Goal: Find specific page/section: Find specific page/section

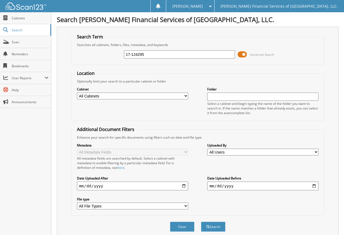
type input "[PHONE_NUMBER]"
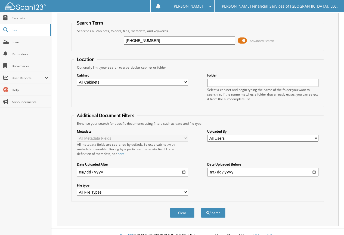
scroll to position [21, 0]
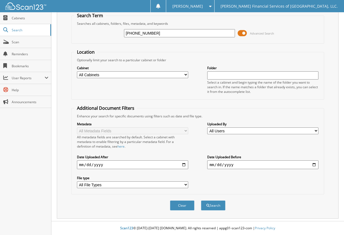
click at [224, 33] on input "[PHONE_NUMBER]" at bounding box center [179, 33] width 111 height 8
click at [217, 206] on button "Search" at bounding box center [213, 205] width 24 height 10
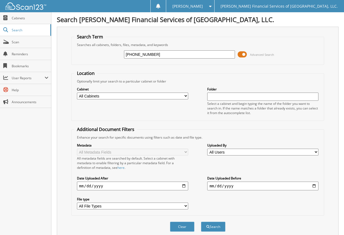
click at [166, 55] on input "[PHONE_NUMBER]" at bounding box center [179, 54] width 111 height 8
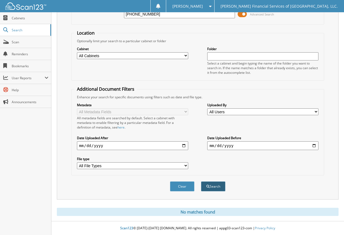
scroll to position [41, 0]
type input "17-124295-22"
click at [213, 187] on button "Search" at bounding box center [213, 186] width 24 height 10
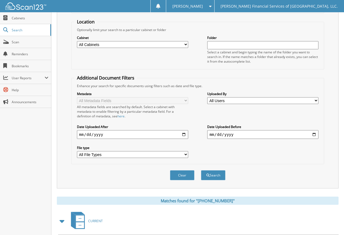
scroll to position [131, 0]
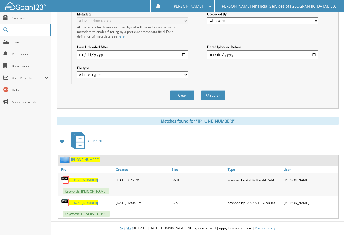
click at [87, 179] on span "17-124295-22" at bounding box center [83, 179] width 29 height 5
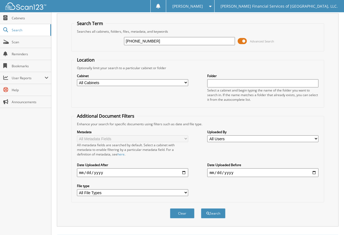
scroll to position [0, 0]
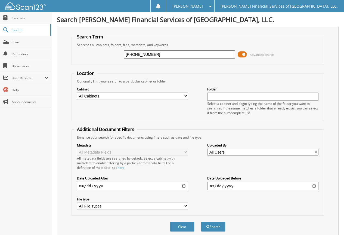
click at [164, 55] on input "17-124295-22" at bounding box center [179, 54] width 111 height 8
type input "17-124295-21"
click at [201, 221] on button "Search" at bounding box center [213, 226] width 24 height 10
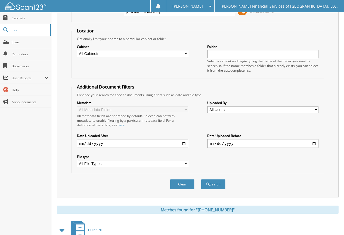
scroll to position [109, 0]
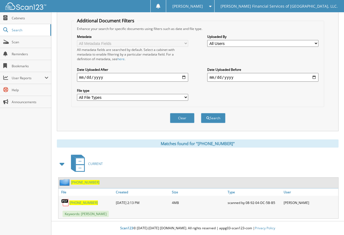
click at [83, 202] on span "17-124295-21" at bounding box center [83, 202] width 29 height 5
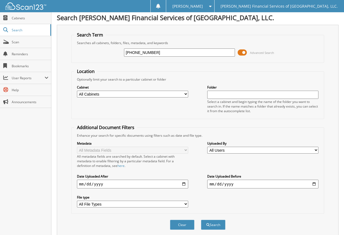
scroll to position [0, 0]
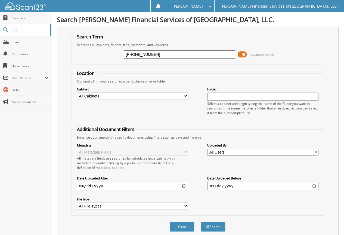
click at [176, 57] on input "17-124295-21" at bounding box center [179, 54] width 111 height 8
type input "17-124295-20"
click at [201, 221] on button "Search" at bounding box center [213, 226] width 24 height 10
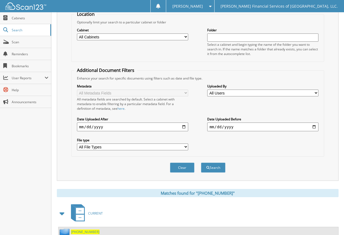
scroll to position [109, 0]
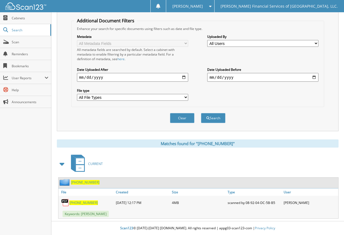
click at [76, 201] on span "17-124295-20" at bounding box center [83, 202] width 29 height 5
click at [256, 109] on div "Clear Search" at bounding box center [197, 118] width 253 height 22
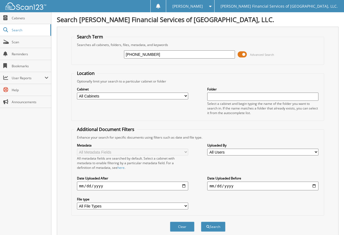
type input "[PHONE_NUMBER]"
click at [201, 221] on button "Search" at bounding box center [213, 226] width 24 height 10
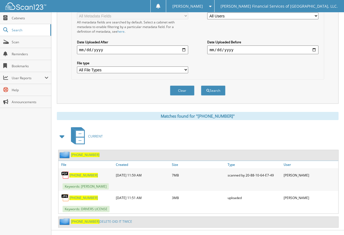
scroll to position [145, 0]
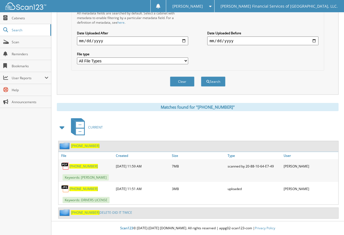
click at [85, 145] on span "[PHONE_NUMBER]" at bounding box center [85, 145] width 29 height 5
